Goal: Information Seeking & Learning: Learn about a topic

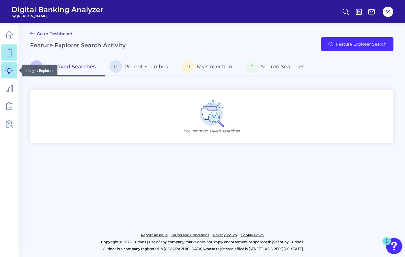
click at [8, 72] on icon at bounding box center [9, 70] width 8 height 8
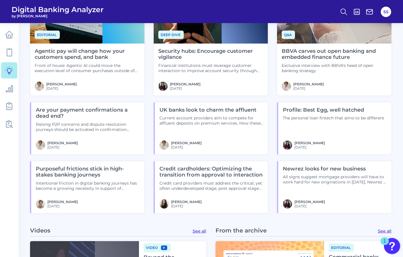
scroll to position [393, 0]
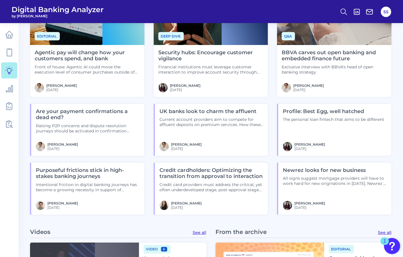
click at [9, 97] on ul at bounding box center [9, 79] width 16 height 109
click at [8, 90] on icon at bounding box center [9, 88] width 8 height 8
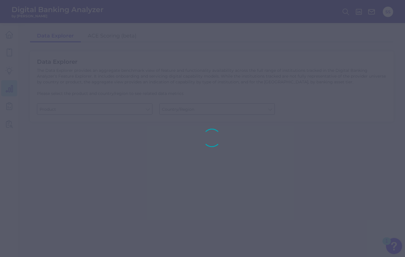
type input "Checking / Current Account"
type input "[GEOGRAPHIC_DATA]"
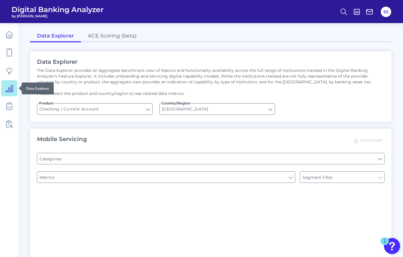
type input "Type of Institution"
type input "Online Banking Registration"
type input "Channel"
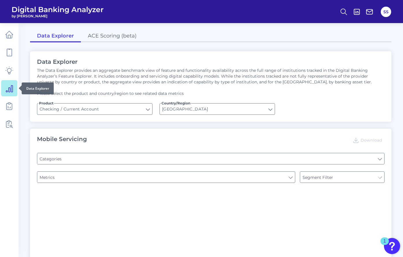
type input "Pre-login Features"
type input "Can you register for online banking?"
type input "END-TO-END JOURNEY: Can you apply for the PRODUCT as a new to brand customer on…"
type input "Upon opening the app are users immediately prompted to use Touch/Face ID to log…"
